Goal: Transaction & Acquisition: Purchase product/service

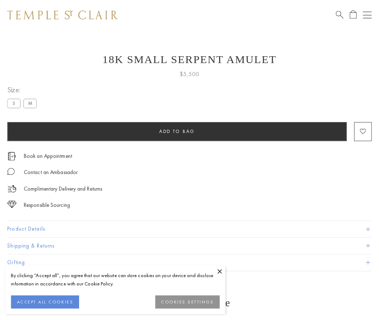
scroll to position [12, 0]
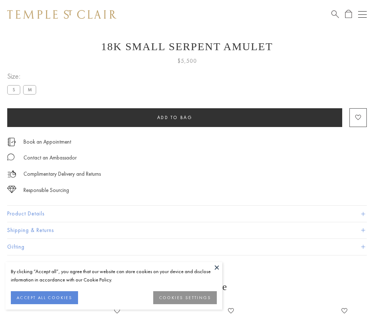
click at [174, 117] on span "Add to bag" at bounding box center [174, 117] width 35 height 6
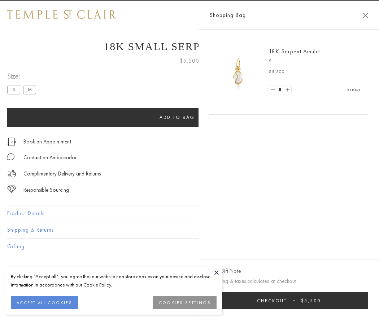
click at [311, 301] on button "Checkout $5,500" at bounding box center [288, 301] width 159 height 17
